Goal: Task Accomplishment & Management: Manage account settings

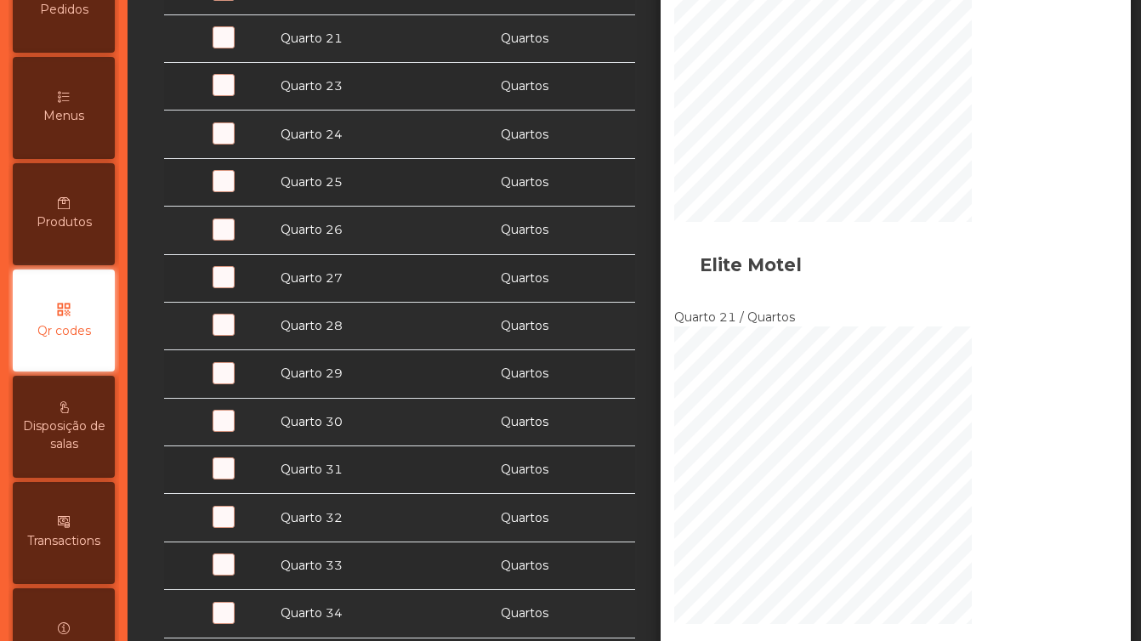
scroll to position [421, 0]
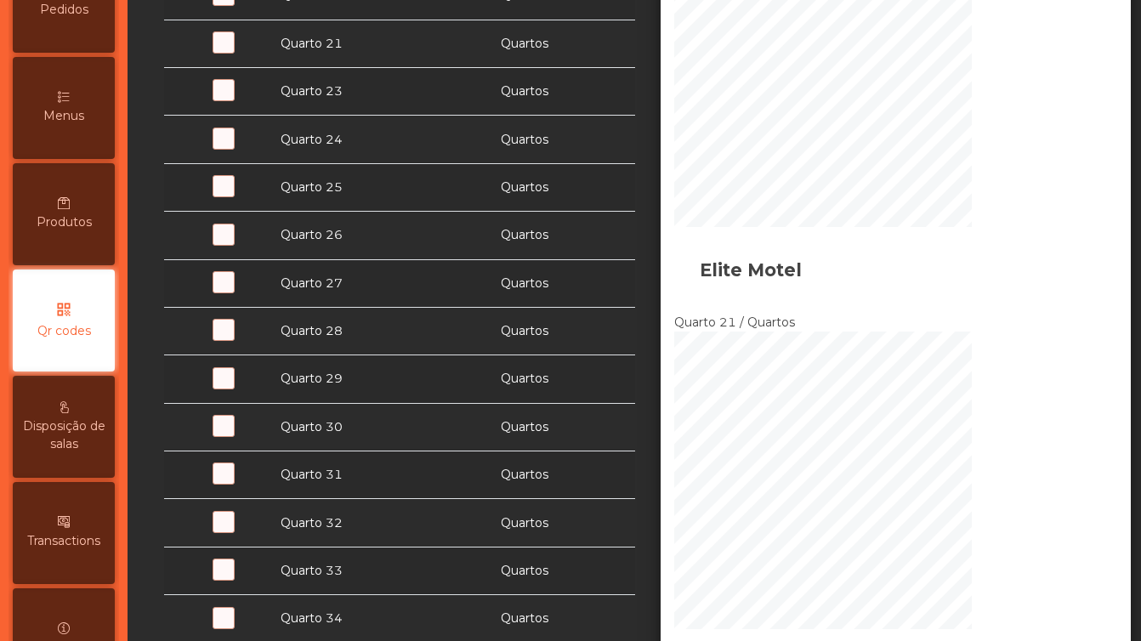
click at [232, 100] on span at bounding box center [232, 100] width 0 height 0
click at [232, 148] on span at bounding box center [232, 148] width 0 height 0
click at [208, 191] on div at bounding box center [217, 192] width 86 height 18
click at [232, 196] on span at bounding box center [232, 196] width 0 height 0
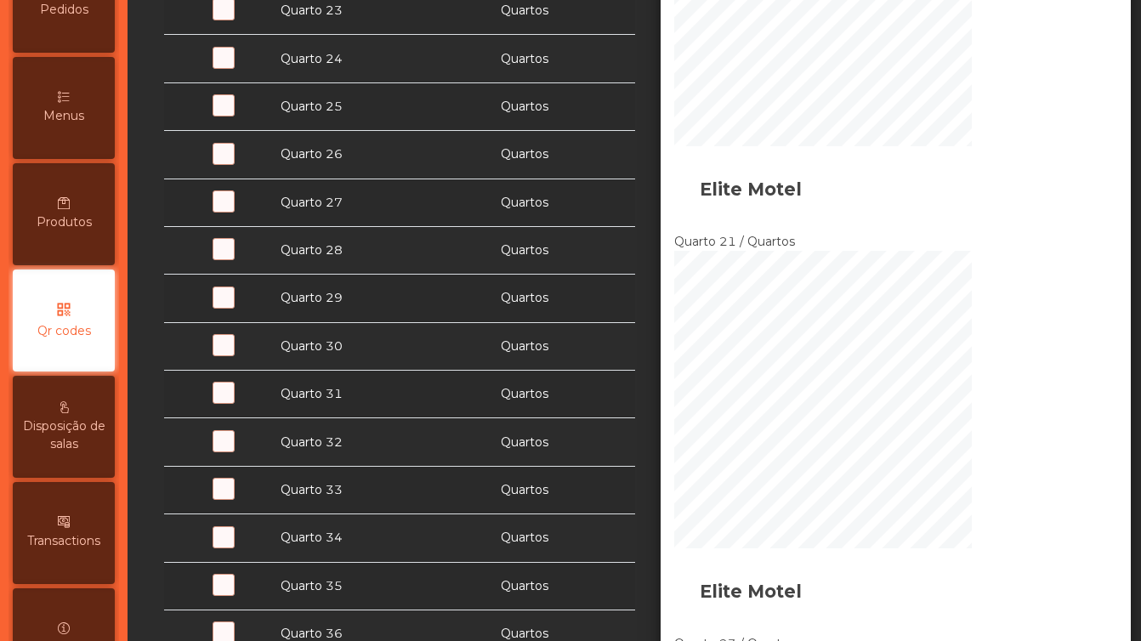
scroll to position [475, 0]
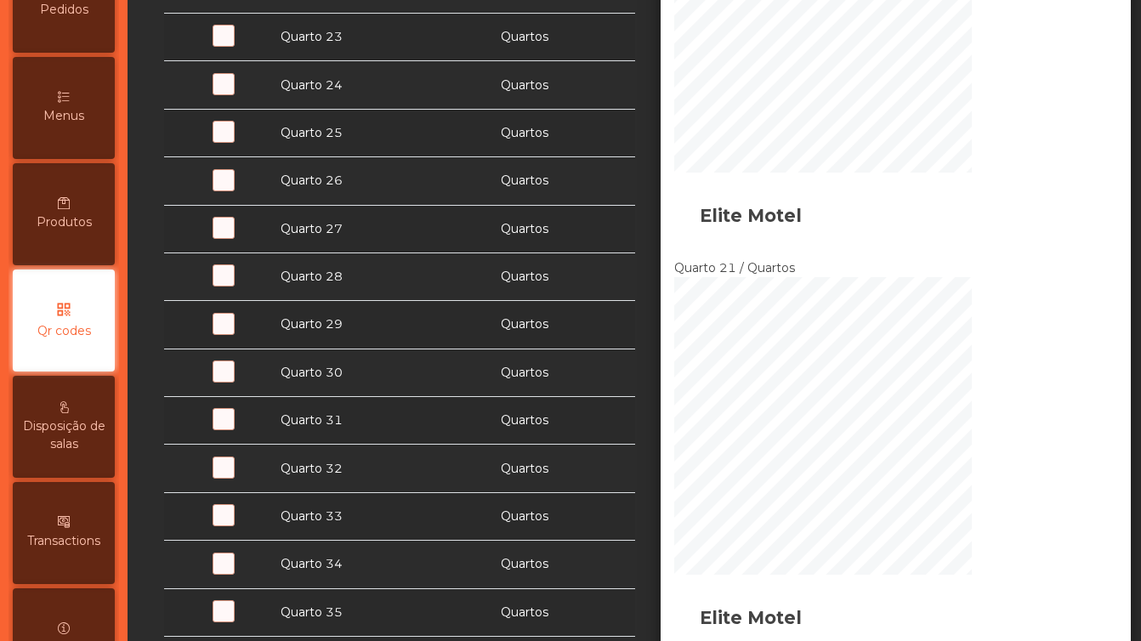
click at [232, 190] on span at bounding box center [232, 190] width 0 height 0
click at [232, 237] on span at bounding box center [232, 237] width 0 height 0
click at [232, 285] on span at bounding box center [232, 285] width 0 height 0
click at [232, 333] on span at bounding box center [232, 333] width 0 height 0
click at [232, 381] on span at bounding box center [232, 381] width 0 height 0
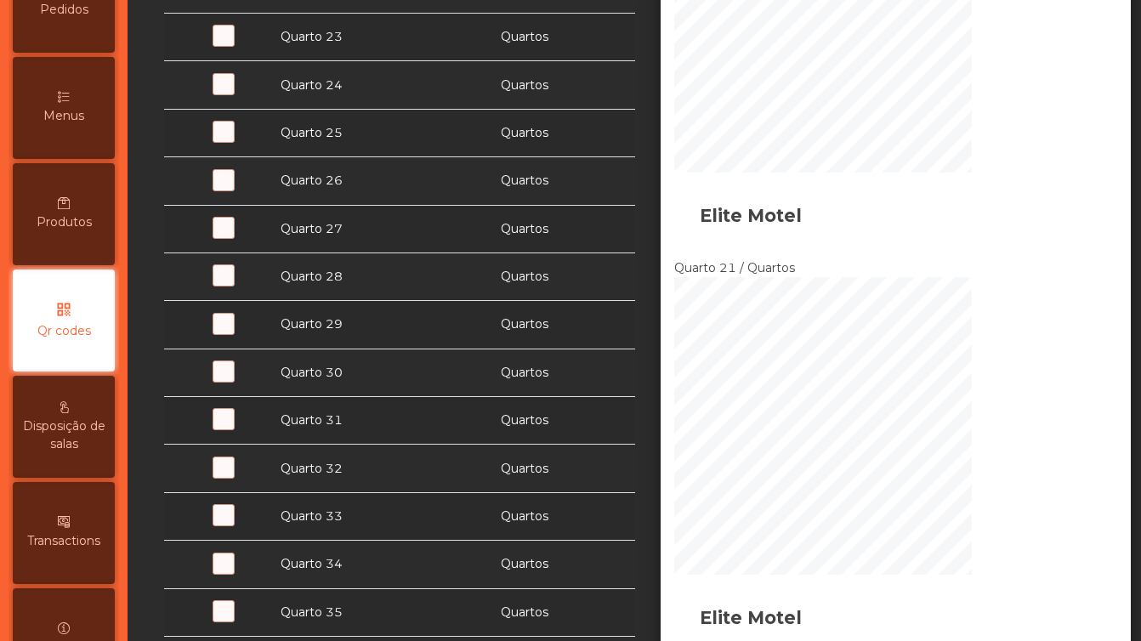
click at [232, 429] on span at bounding box center [232, 429] width 0 height 0
click at [232, 477] on span at bounding box center [232, 477] width 0 height 0
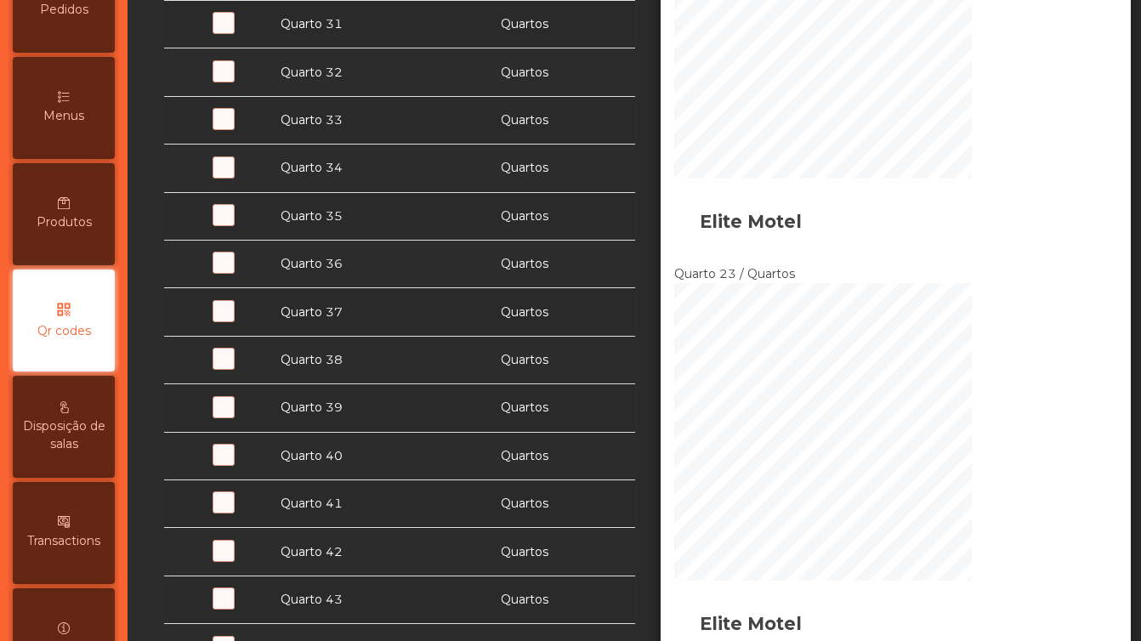
scroll to position [860, 0]
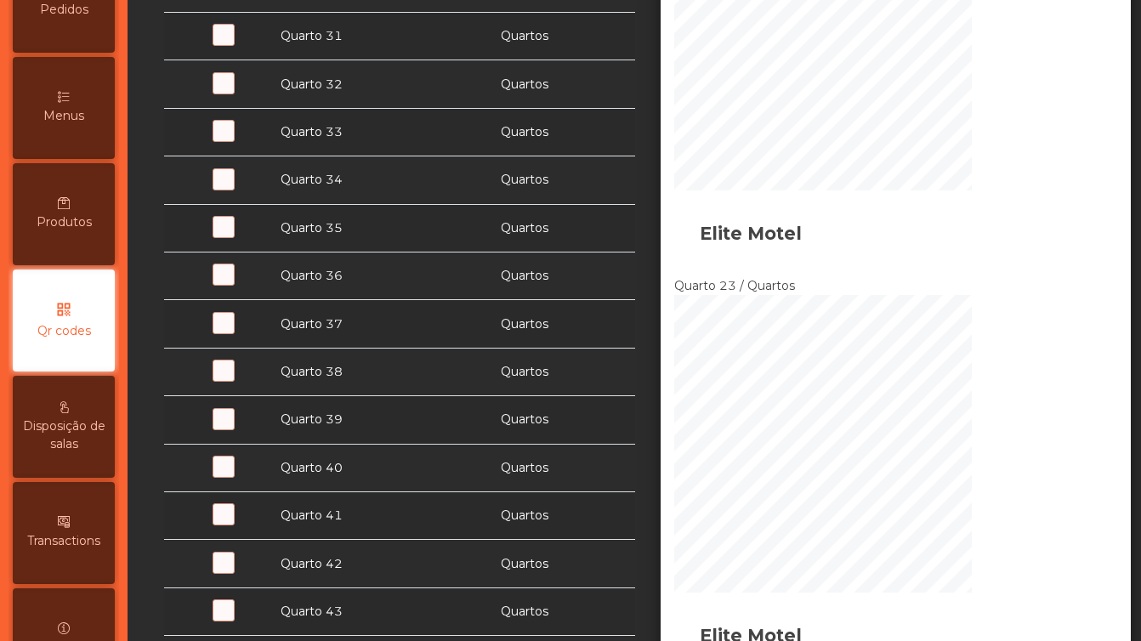
click at [232, 140] on span at bounding box center [232, 140] width 0 height 0
click at [232, 189] on span at bounding box center [232, 189] width 0 height 0
click at [232, 236] on span at bounding box center [232, 236] width 0 height 0
click at [232, 284] on span at bounding box center [232, 284] width 0 height 0
click at [232, 333] on span at bounding box center [232, 333] width 0 height 0
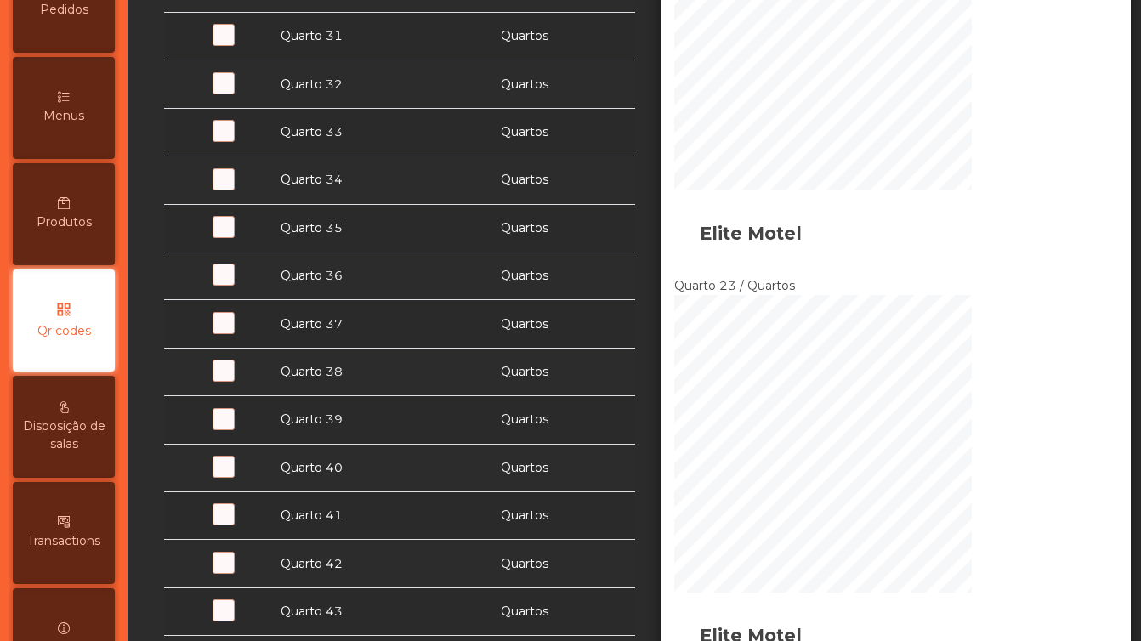
click at [232, 380] on span at bounding box center [232, 380] width 0 height 0
click at [232, 429] on span at bounding box center [232, 429] width 0 height 0
click at [232, 476] on span at bounding box center [232, 476] width 0 height 0
click at [232, 524] on span at bounding box center [232, 524] width 0 height 0
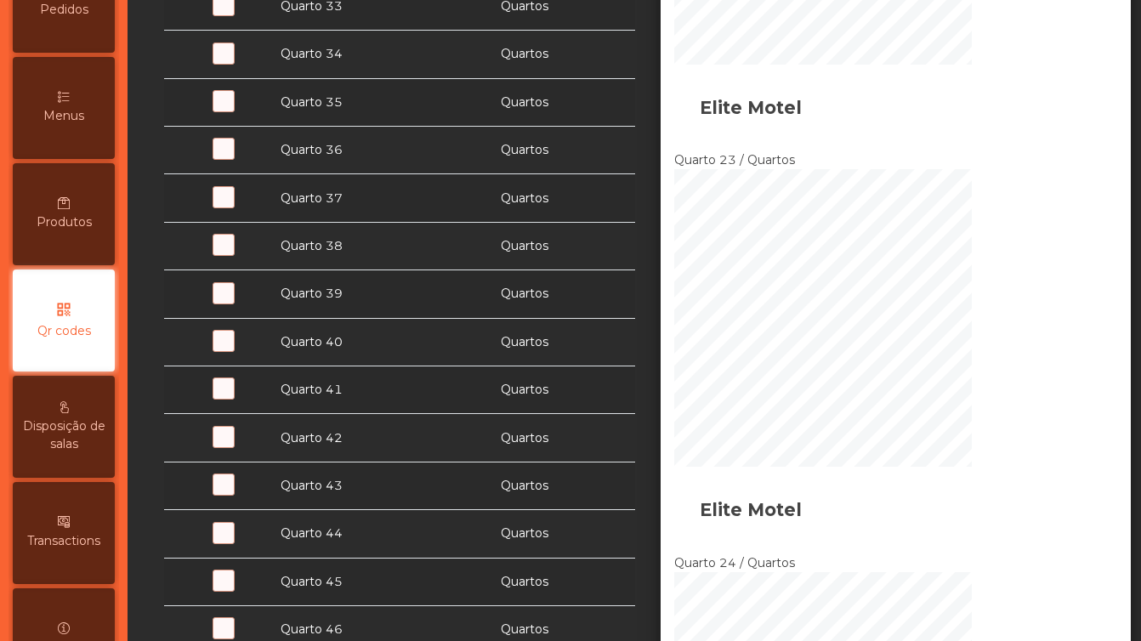
scroll to position [990, 0]
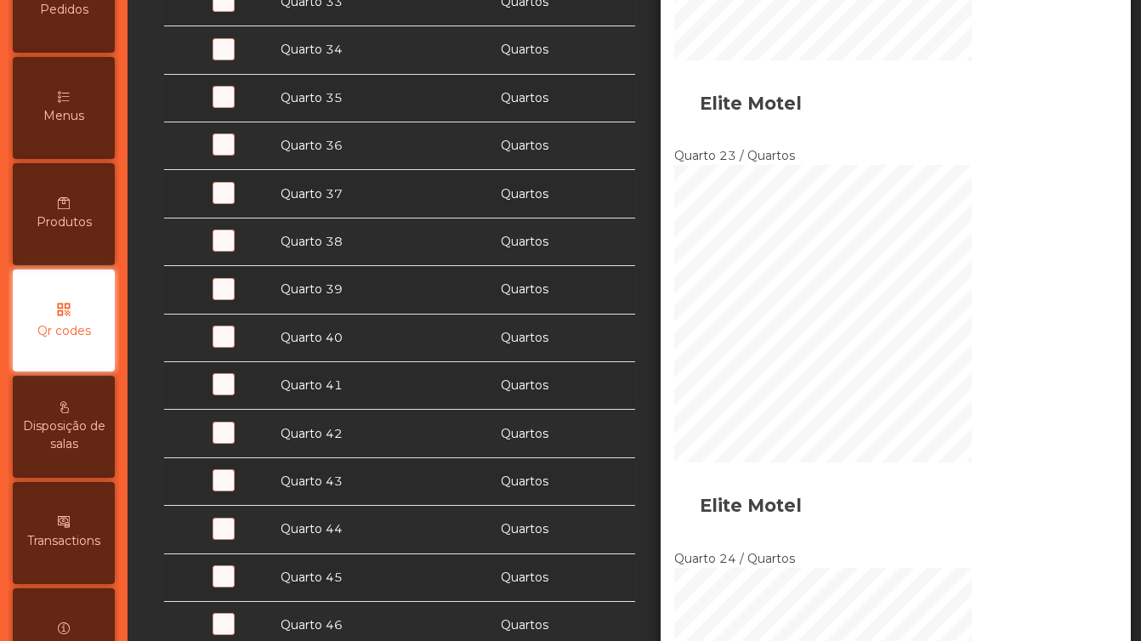
click at [232, 442] on span at bounding box center [232, 442] width 0 height 0
click at [232, 490] on span at bounding box center [232, 490] width 0 height 0
click at [232, 538] on span at bounding box center [232, 538] width 0 height 0
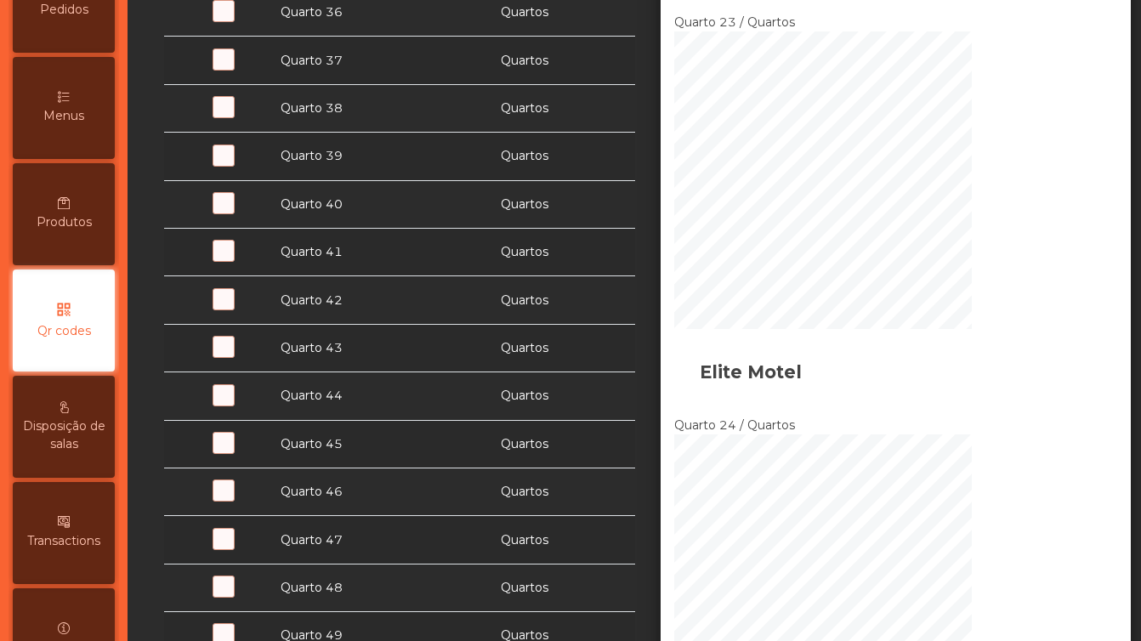
scroll to position [1125, 0]
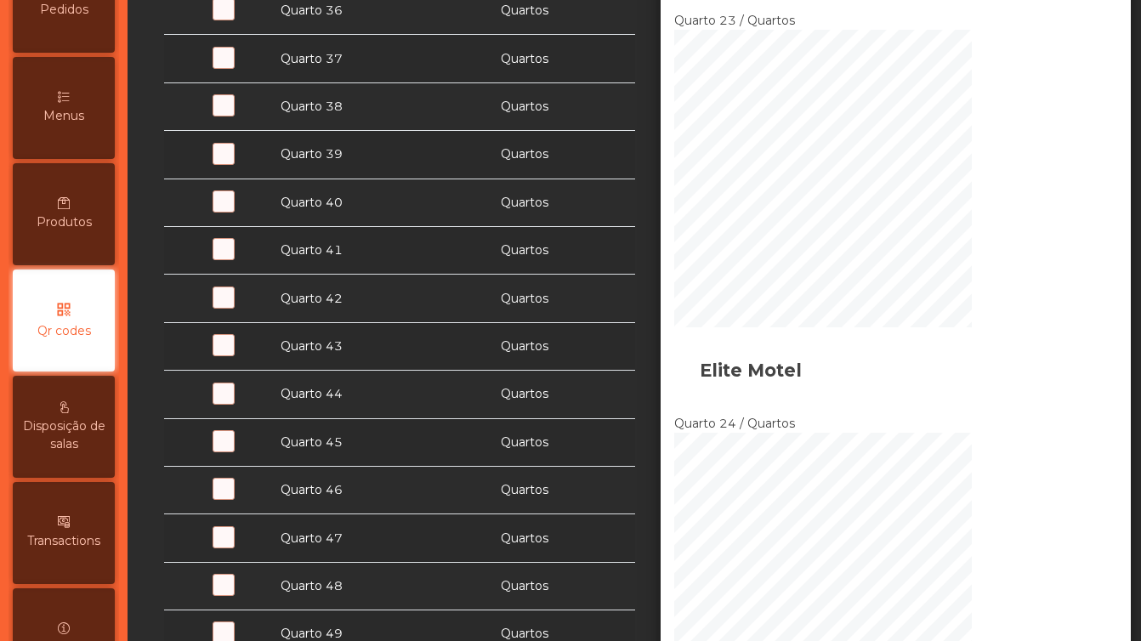
click at [232, 451] on span at bounding box center [232, 451] width 0 height 0
click at [232, 498] on span at bounding box center [232, 498] width 0 height 0
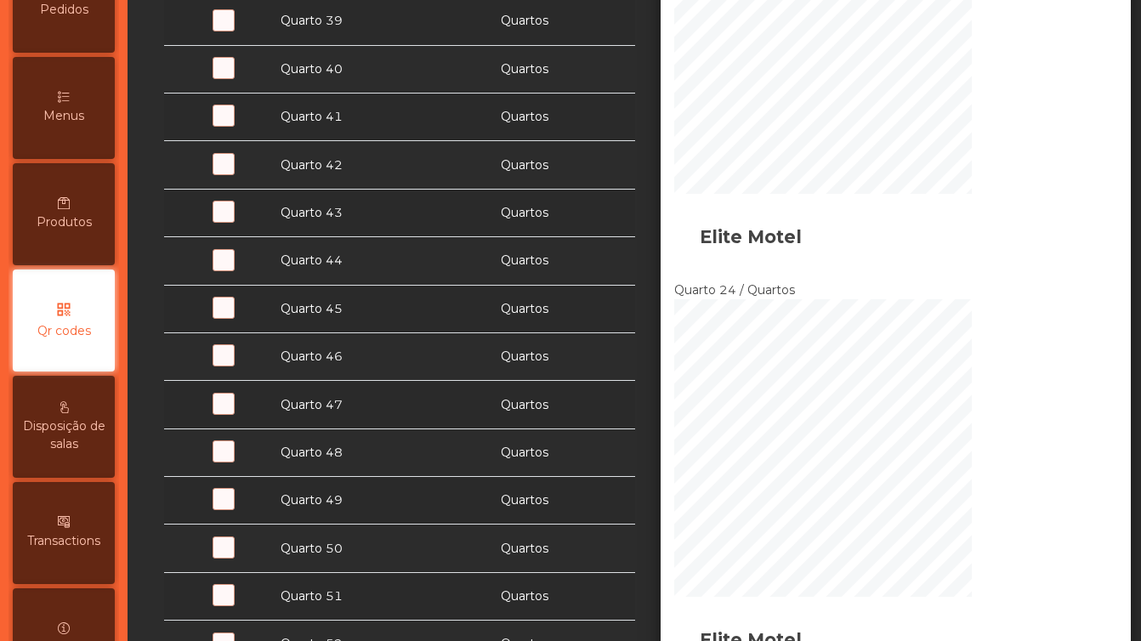
scroll to position [1265, 0]
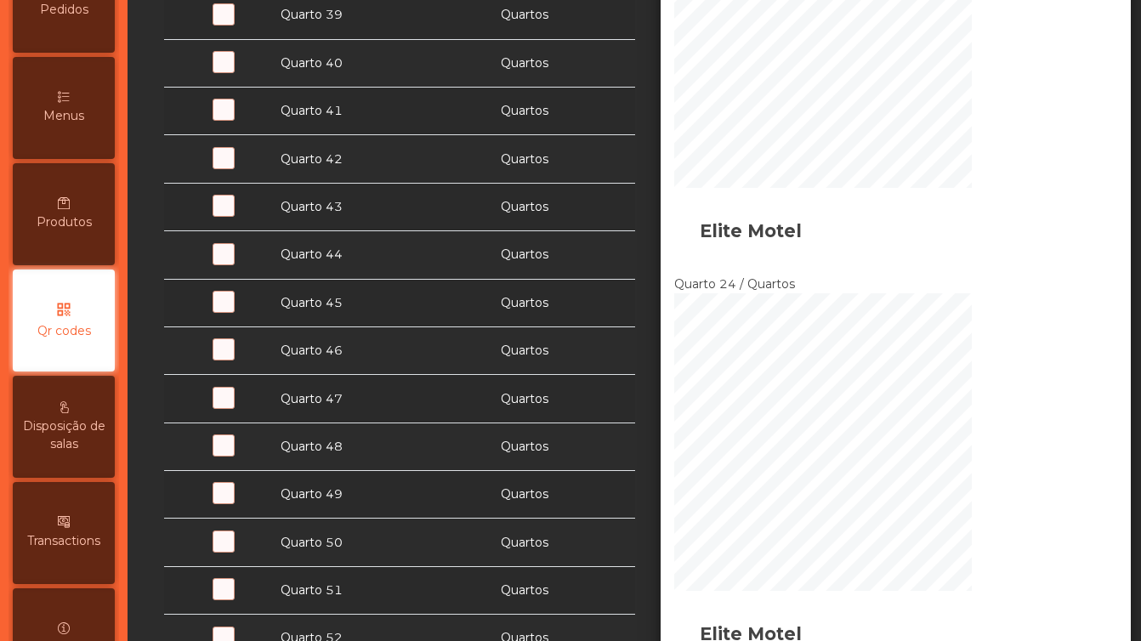
click at [232, 407] on span at bounding box center [232, 407] width 0 height 0
click at [232, 455] on span at bounding box center [232, 455] width 0 height 0
click at [232, 503] on span at bounding box center [232, 503] width 0 height 0
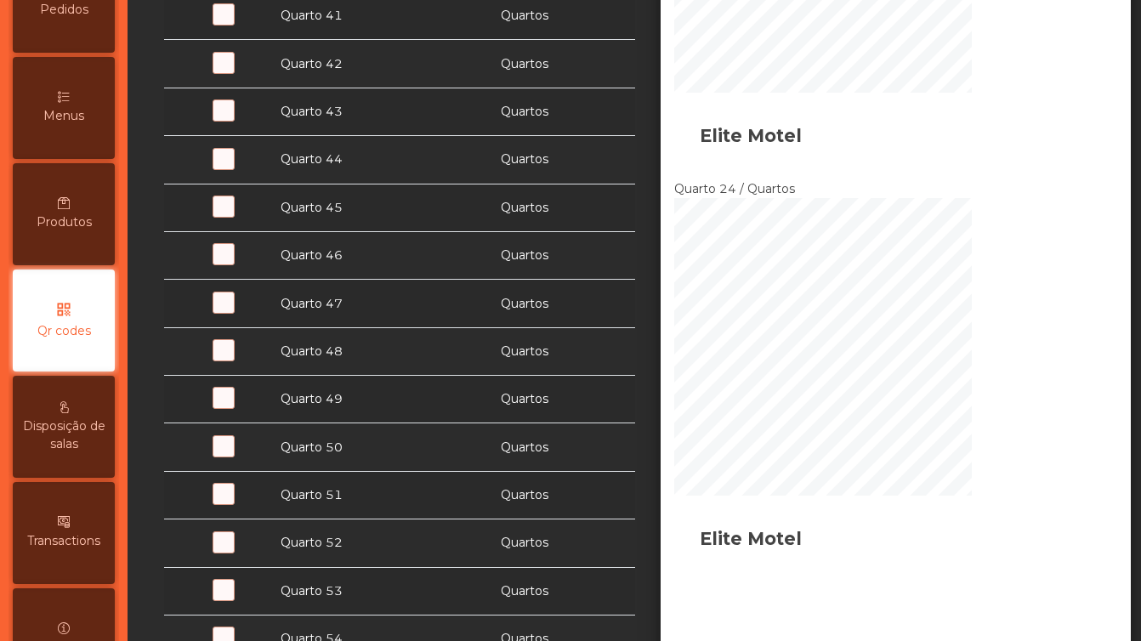
scroll to position [1361, 0]
click at [232, 455] on span at bounding box center [232, 455] width 0 height 0
click at [232, 503] on span at bounding box center [232, 503] width 0 height 0
click at [232, 551] on span at bounding box center [232, 551] width 0 height 0
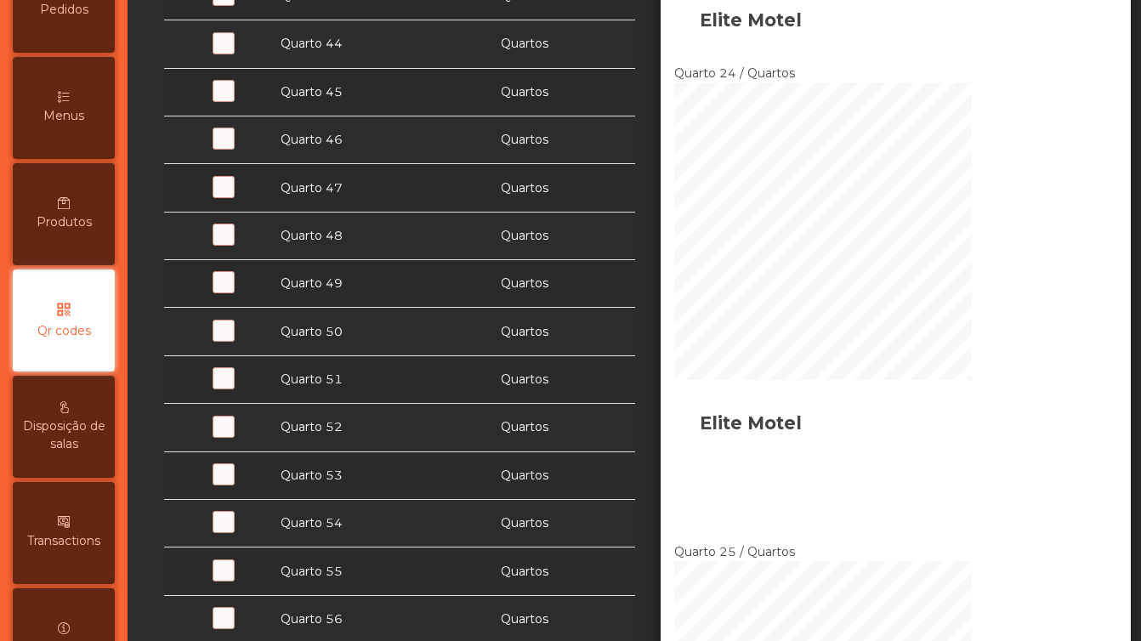
scroll to position [1479, 0]
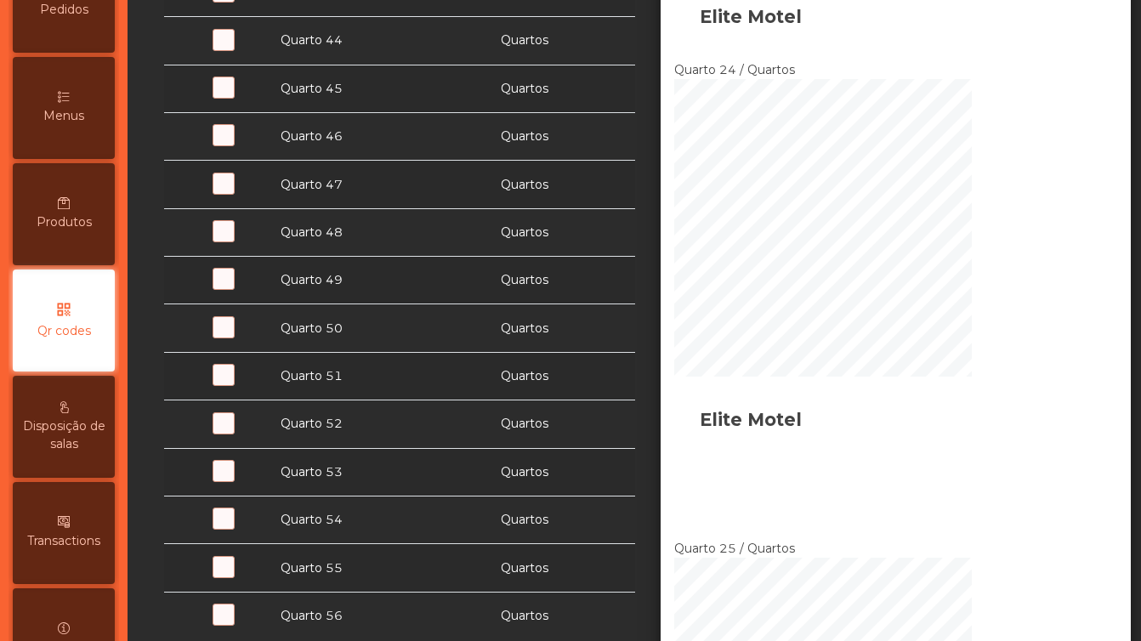
click at [232, 481] on span at bounding box center [232, 481] width 0 height 0
click at [232, 528] on span at bounding box center [232, 528] width 0 height 0
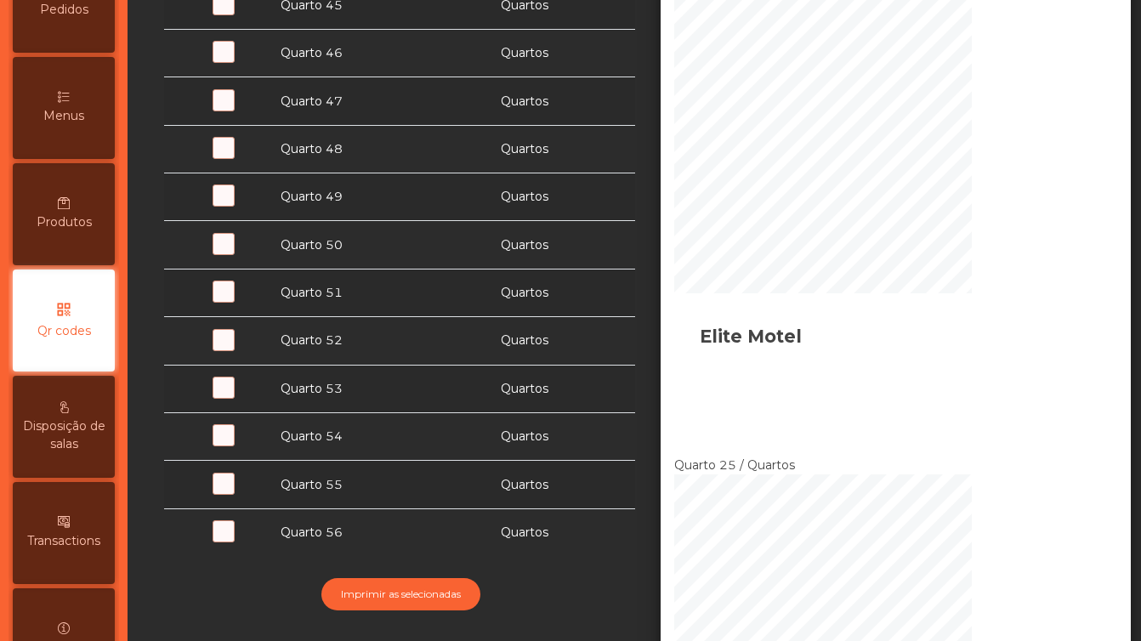
scroll to position [1563, 0]
click at [232, 492] on span at bounding box center [232, 492] width 0 height 0
click at [232, 540] on span at bounding box center [232, 540] width 0 height 0
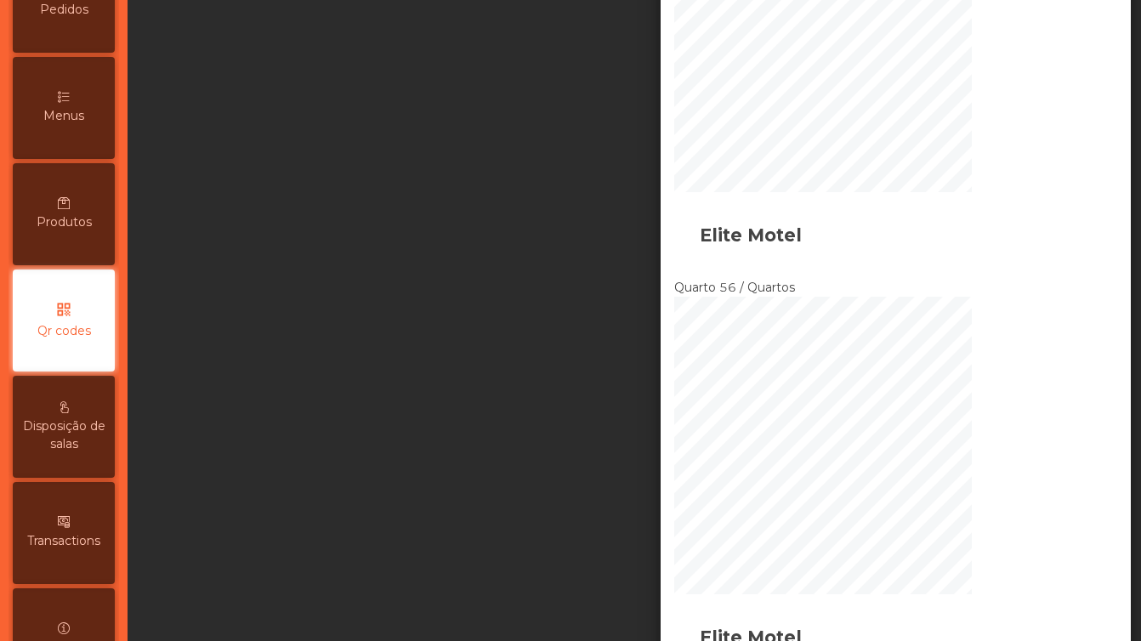
scroll to position [16178, 0]
